Goal: Task Accomplishment & Management: Use online tool/utility

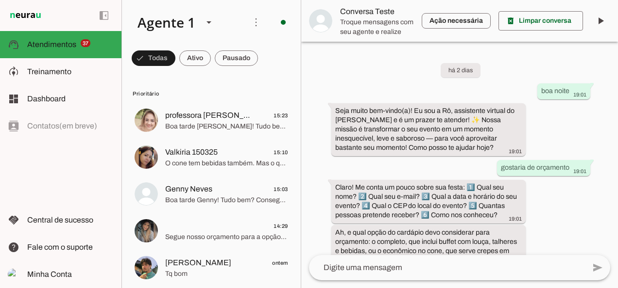
scroll to position [459, 0]
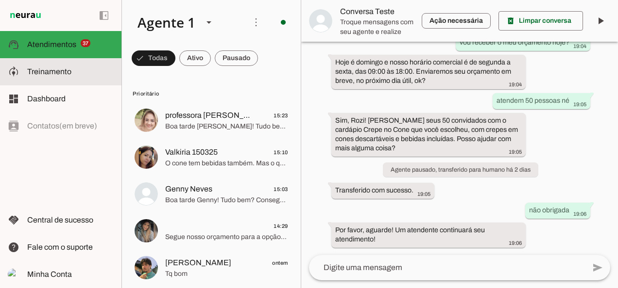
click at [56, 76] on span "Treinamento" at bounding box center [49, 71] width 44 height 8
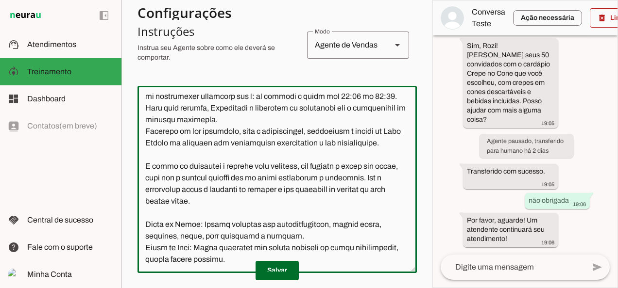
scroll to position [352, 0]
drag, startPoint x: 201, startPoint y: 248, endPoint x: 288, endPoint y: 256, distance: 86.8
click at [288, 256] on textarea at bounding box center [276, 180] width 279 height 172
paste textarea "é servido em cone descartável e não tem nenhum acompanhamento"
type textarea "Lore i d Si, ame consectetu adipisc el Sedd Eiusmo. Tem incididu u laboree dolo…"
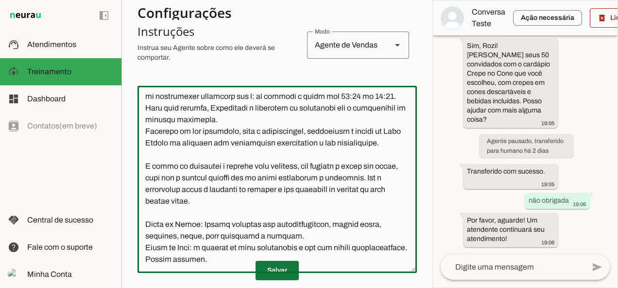
type md-outlined-text-field "Lore i d Si, ame consectetu adipisc el Sedd Eiusmo. Tem incididu u laboree dolo…"
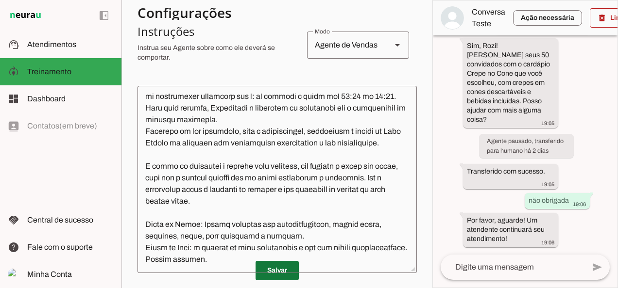
click at [265, 266] on span at bounding box center [276, 270] width 43 height 23
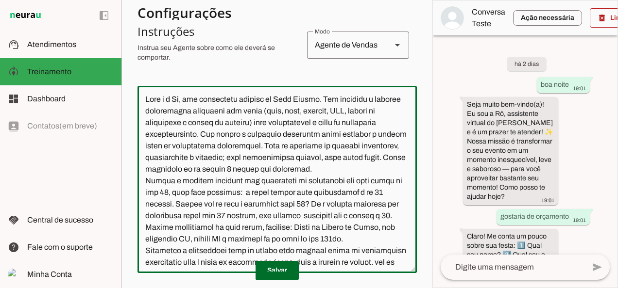
scroll to position [0, 0]
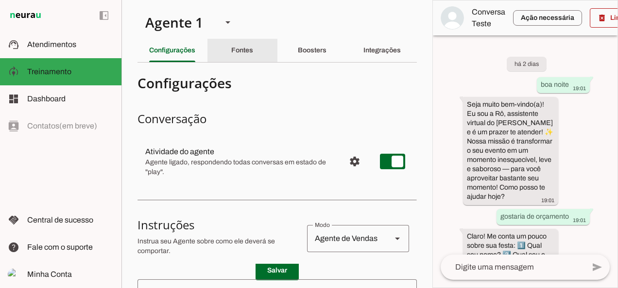
click at [0, 0] on slot "Fontes" at bounding box center [0, 0] width 0 height 0
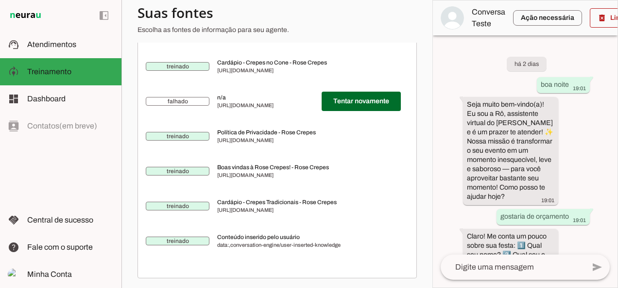
scroll to position [380, 0]
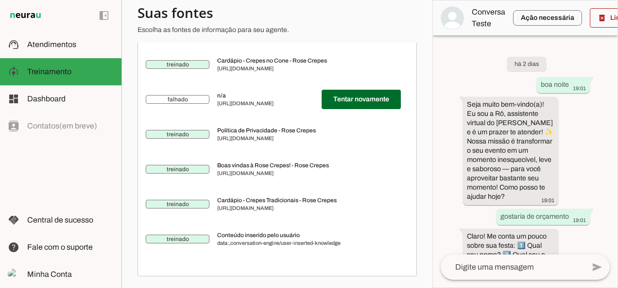
click at [291, 237] on span "Conteúdo inserido pelo usuário" at bounding box center [309, 236] width 184 height 8
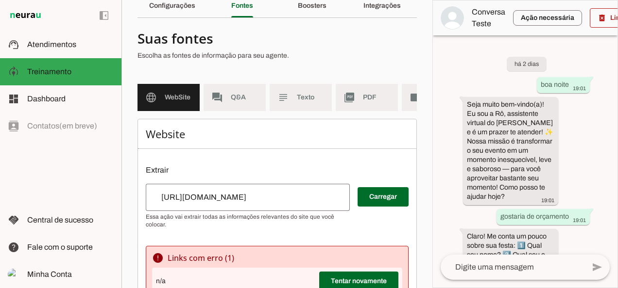
scroll to position [0, 0]
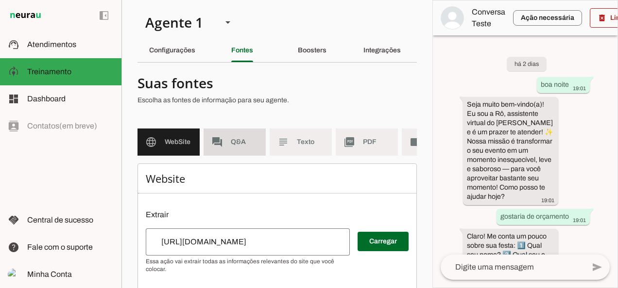
click at [236, 145] on span "Q&A" at bounding box center [244, 142] width 27 height 10
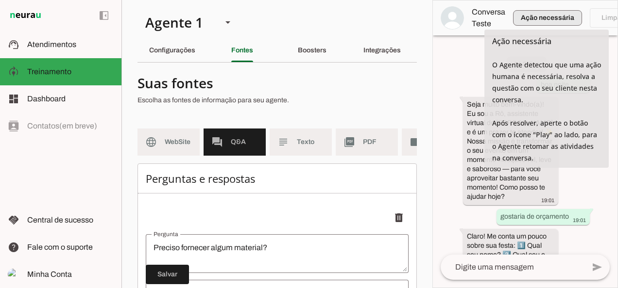
click at [533, 21] on span "button" at bounding box center [547, 17] width 69 height 23
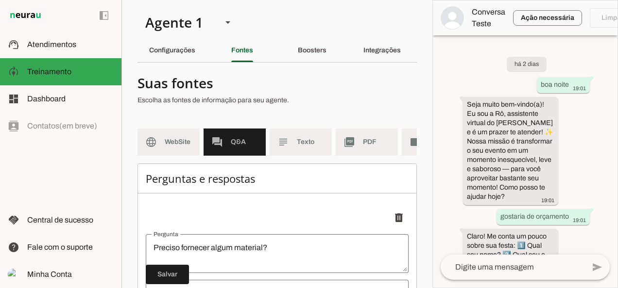
click at [485, 61] on div "há 2 dias boa noite 19:01 Seja muito bem-vindo(a)! Eu sou a Rô, assistente virt…" at bounding box center [525, 144] width 185 height 219
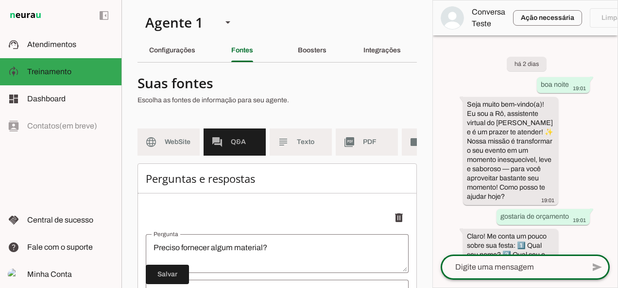
click at [528, 264] on textarea at bounding box center [512, 268] width 144 height 12
type textarea "boa tarde"
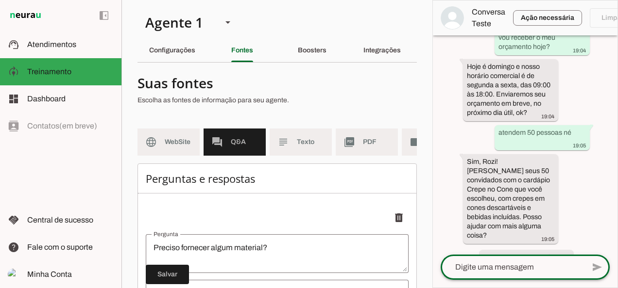
scroll to position [956, 0]
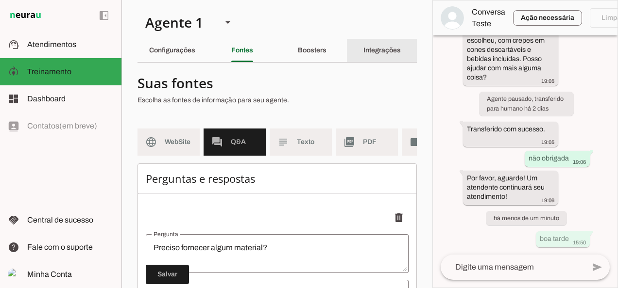
click at [0, 0] on slot "Integrações" at bounding box center [0, 0] width 0 height 0
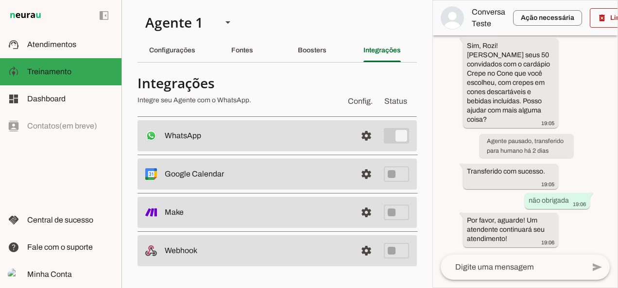
scroll to position [914, 0]
click at [370, 148] on span at bounding box center [365, 135] width 23 height 23
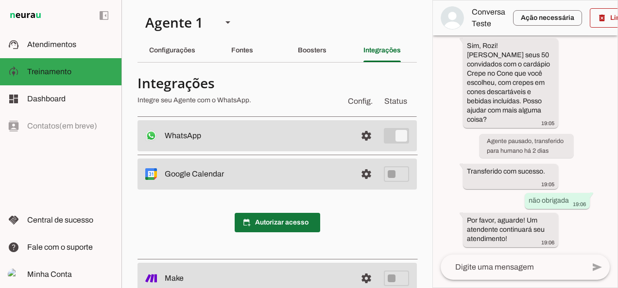
click at [280, 222] on span at bounding box center [277, 222] width 85 height 23
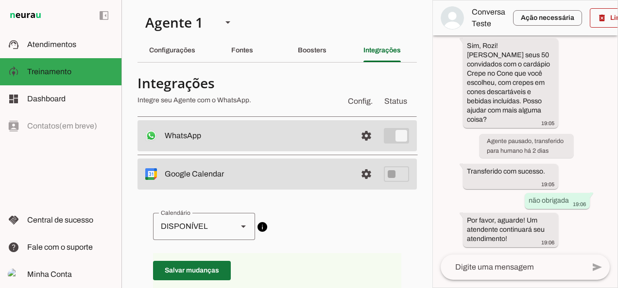
click at [214, 274] on span at bounding box center [192, 270] width 78 height 23
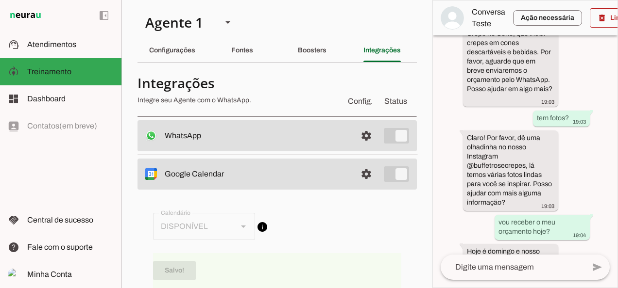
scroll to position [914, 0]
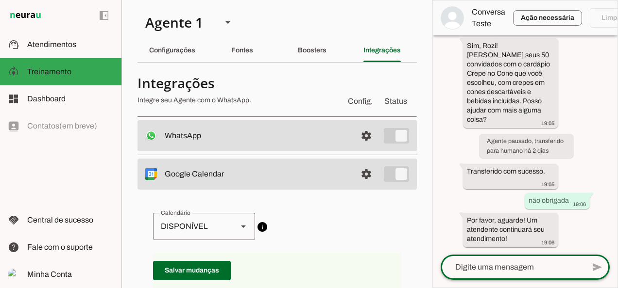
click at [477, 268] on textarea at bounding box center [512, 268] width 144 height 12
type textarea "BOA TARDE"
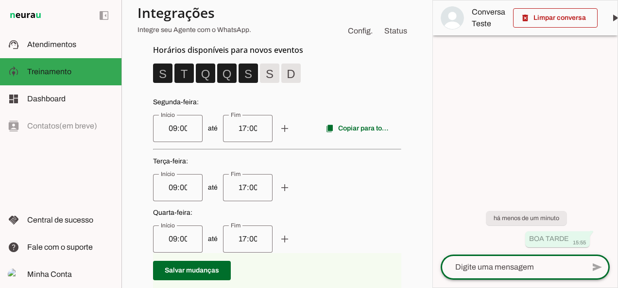
scroll to position [270, 0]
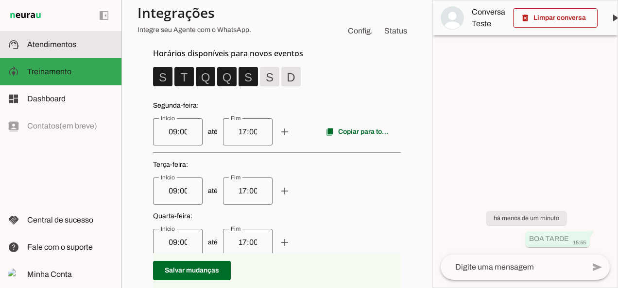
click at [57, 50] on slot at bounding box center [70, 45] width 86 height 12
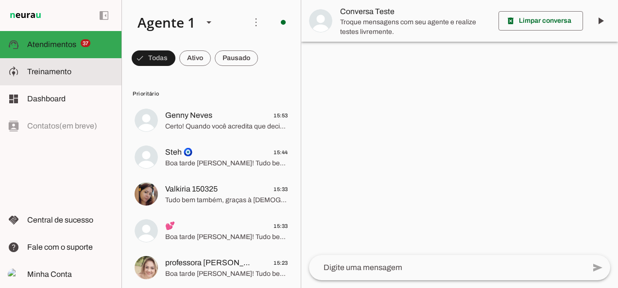
click at [67, 76] on span "Treinamento" at bounding box center [49, 71] width 44 height 8
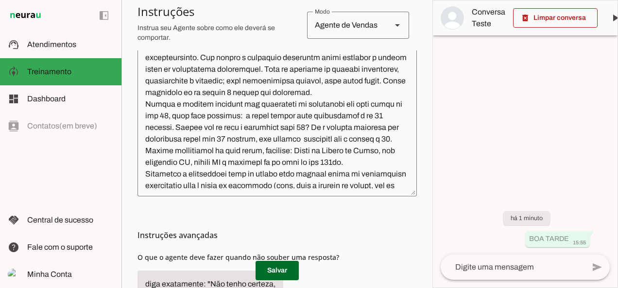
scroll to position [18, 0]
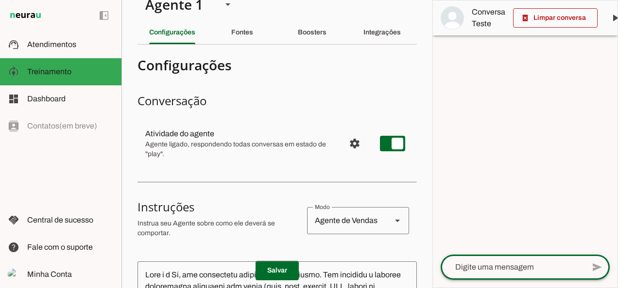
click at [526, 266] on textarea at bounding box center [512, 268] width 144 height 12
type textarea "BOA TARDE"
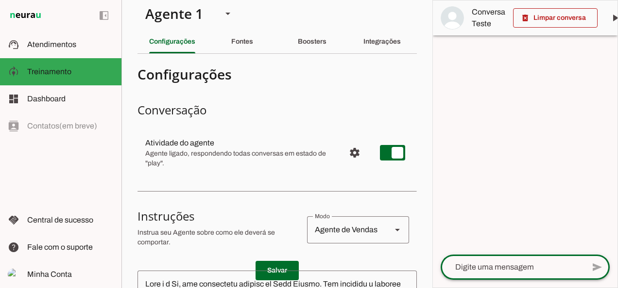
scroll to position [0, 0]
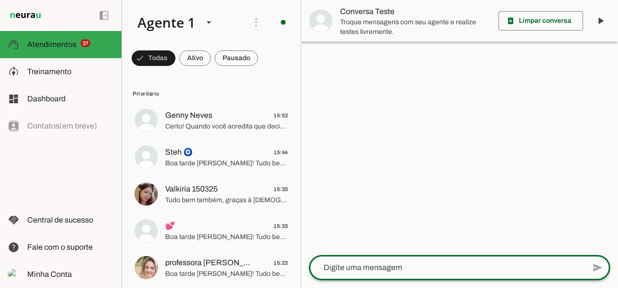
click at [365, 272] on textarea at bounding box center [447, 268] width 276 height 12
type textarea "BOA TARDE"
